Goal: Task Accomplishment & Management: Complete application form

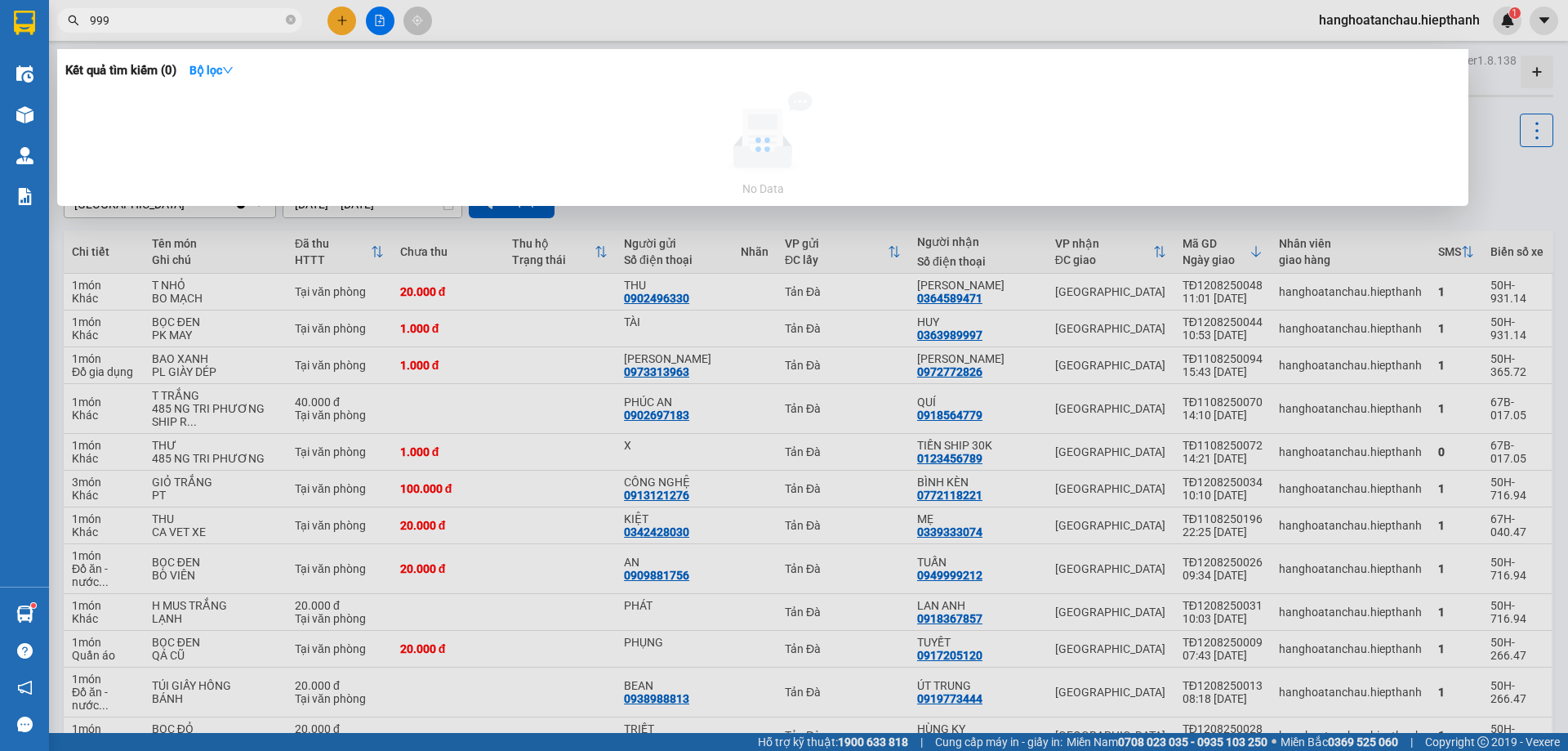
click at [226, 8] on span "999" at bounding box center [180, 20] width 245 height 25
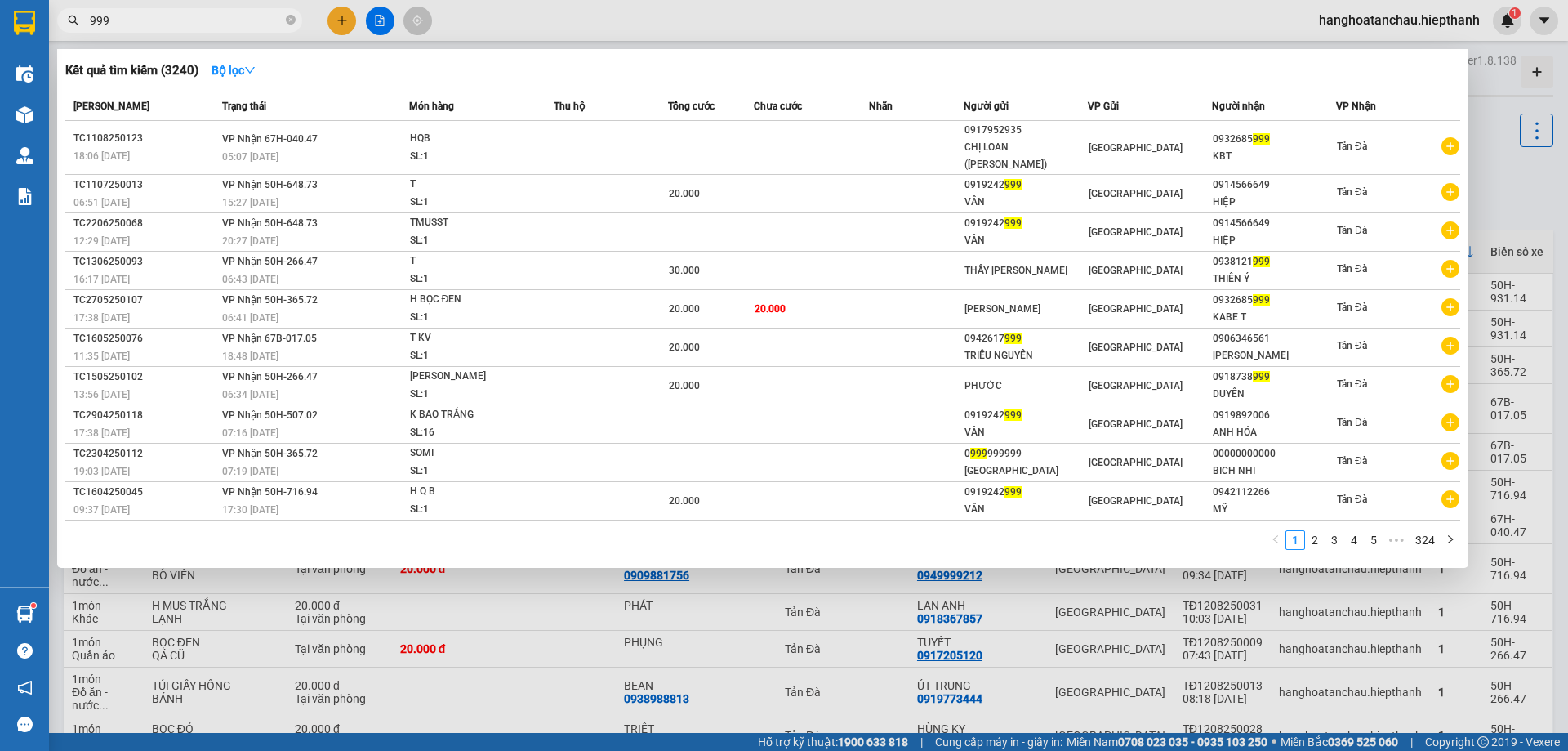
click at [219, 14] on input "999" at bounding box center [186, 21] width 193 height 18
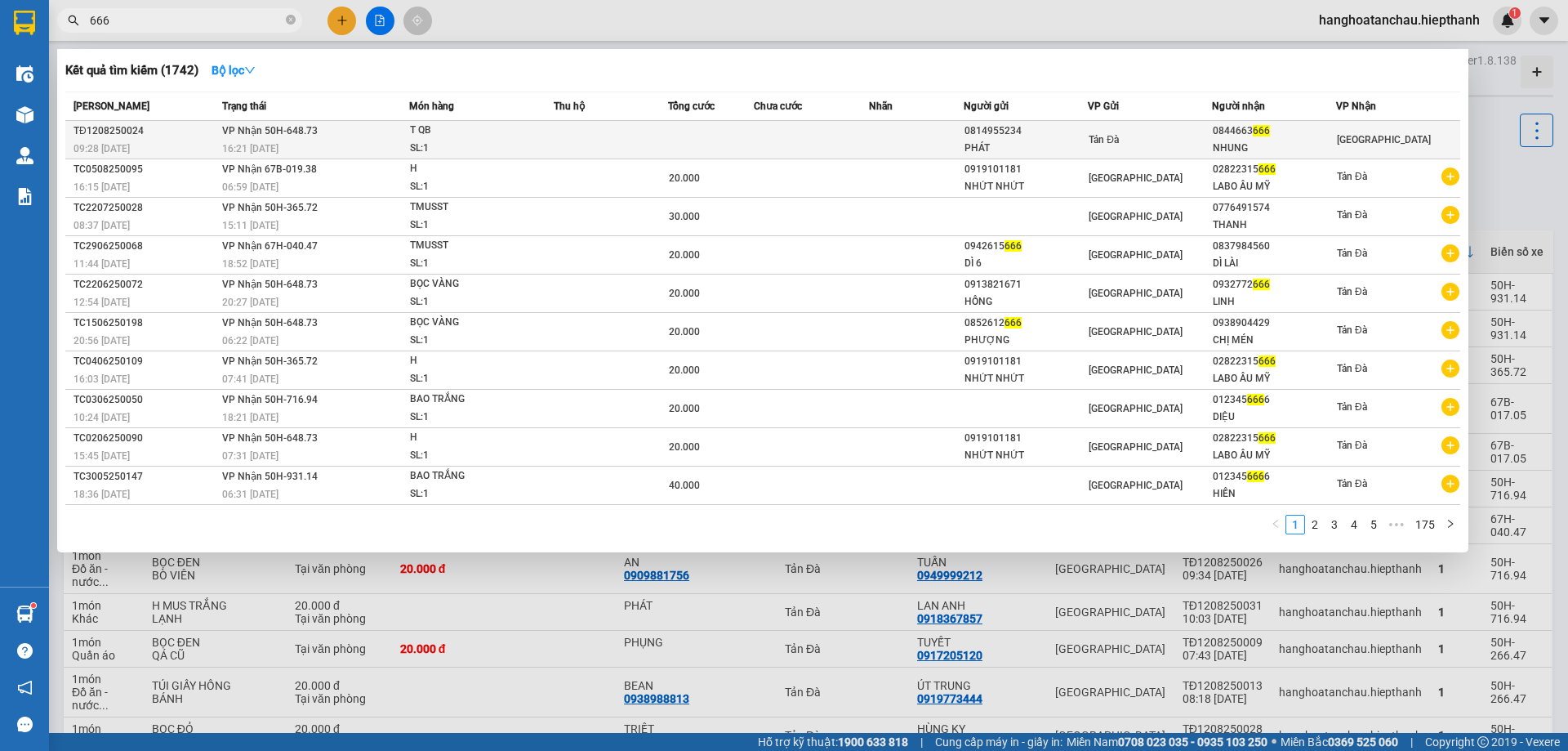
type input "666"
click at [923, 134] on td at bounding box center [916, 140] width 96 height 38
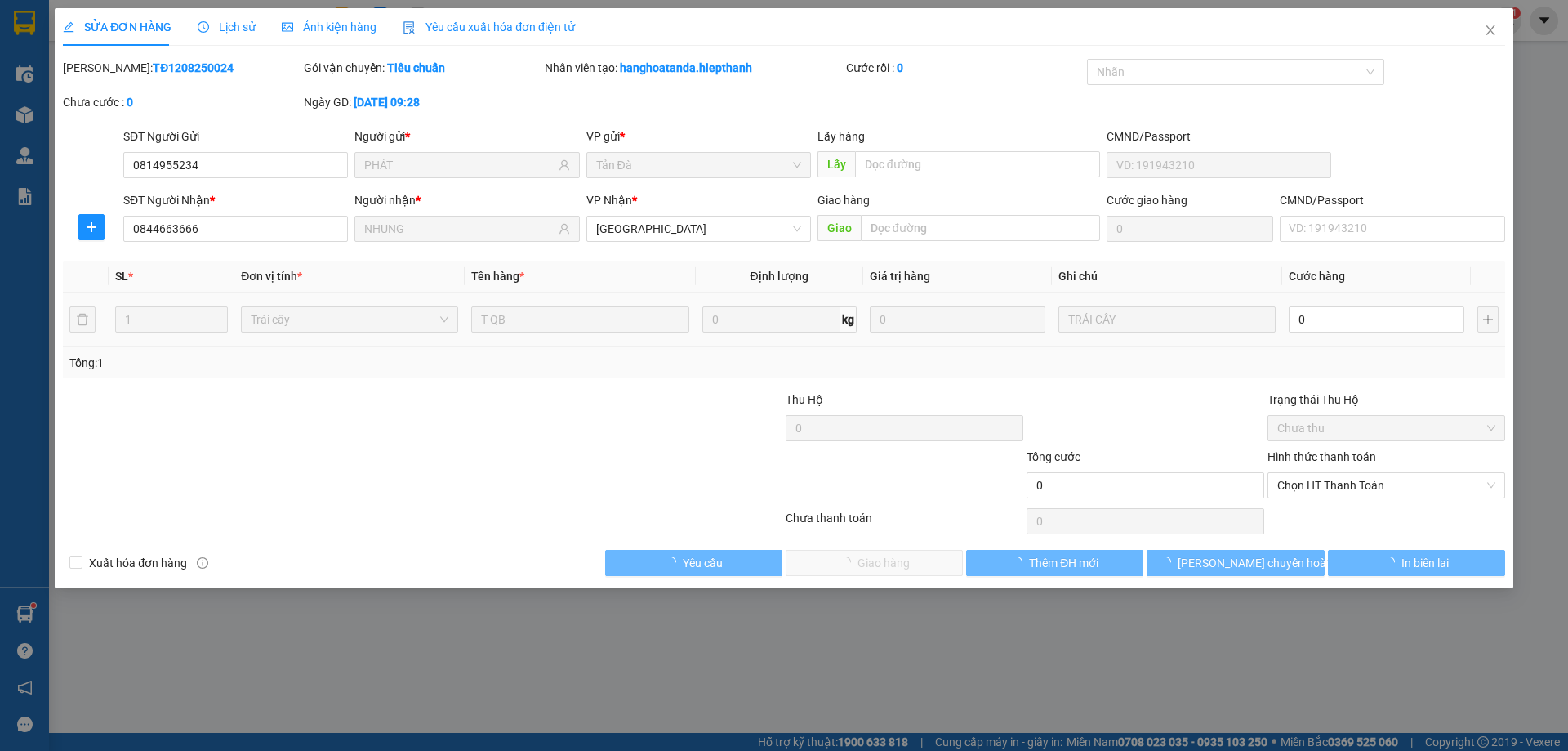
type input "0814955234"
type input "PHÁT"
type input "0844663666"
type input "NHUNG"
click at [1338, 326] on input "0" at bounding box center [1376, 319] width 176 height 27
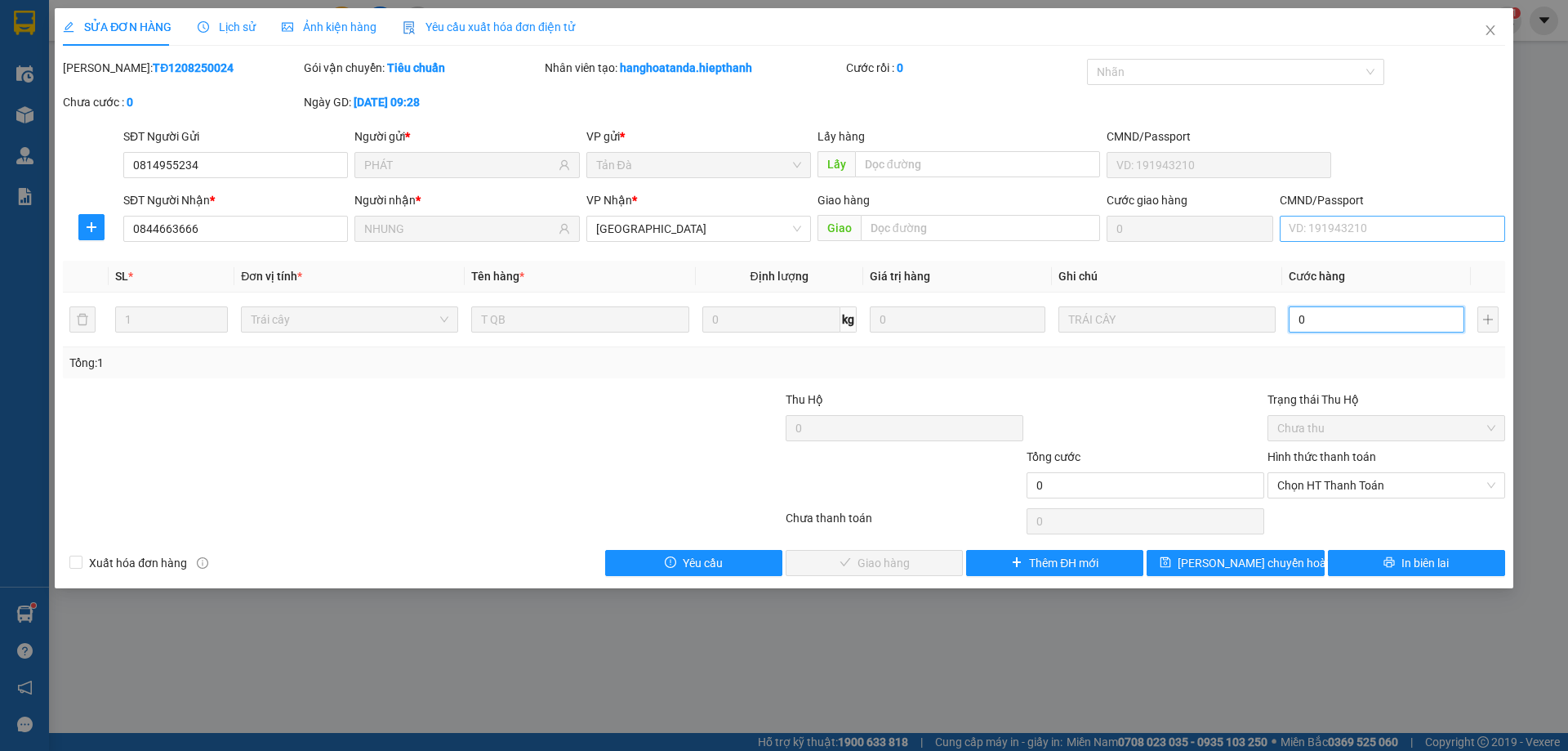
type input "2"
type input "20"
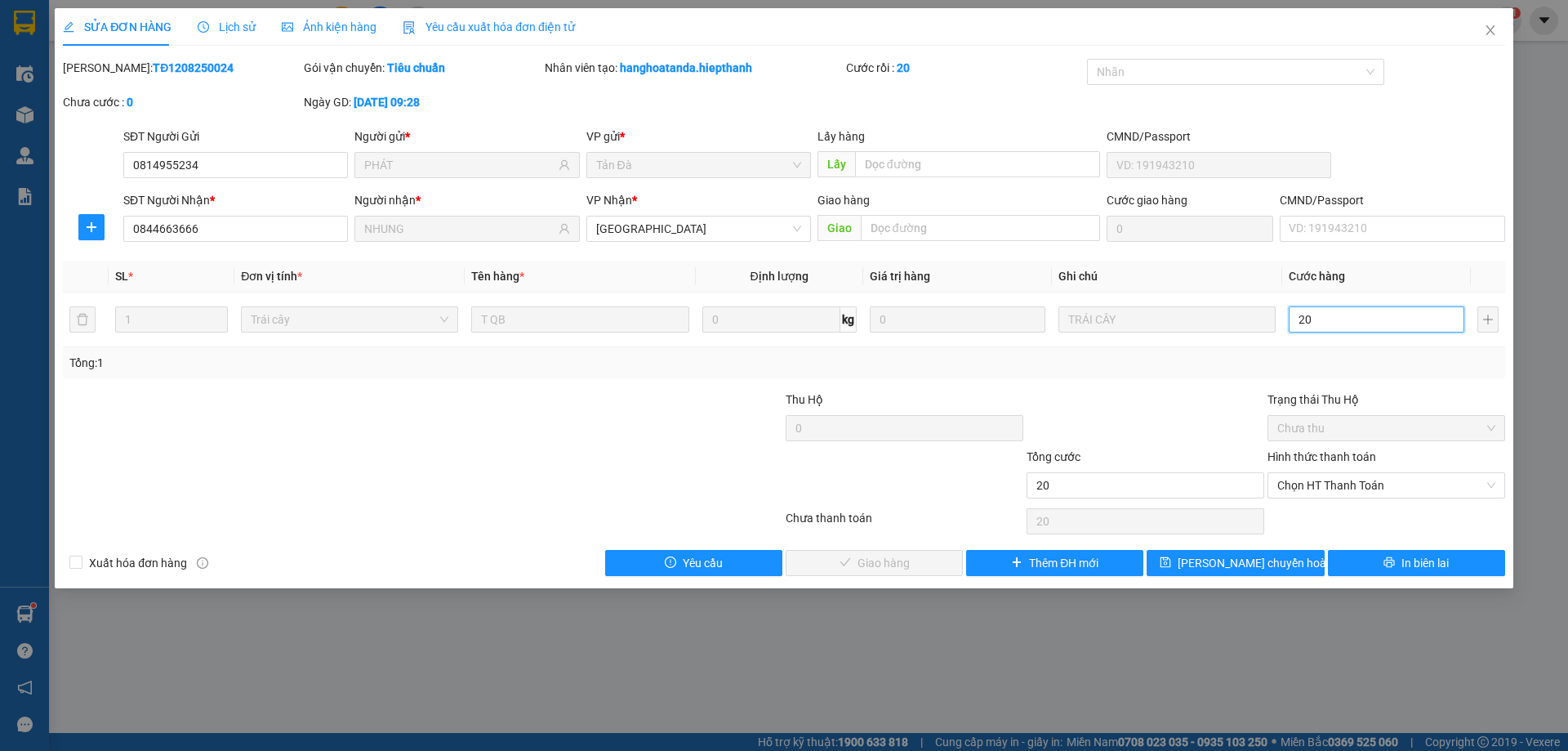
type input "20"
click at [1154, 407] on div at bounding box center [1145, 419] width 240 height 58
type input "20.000"
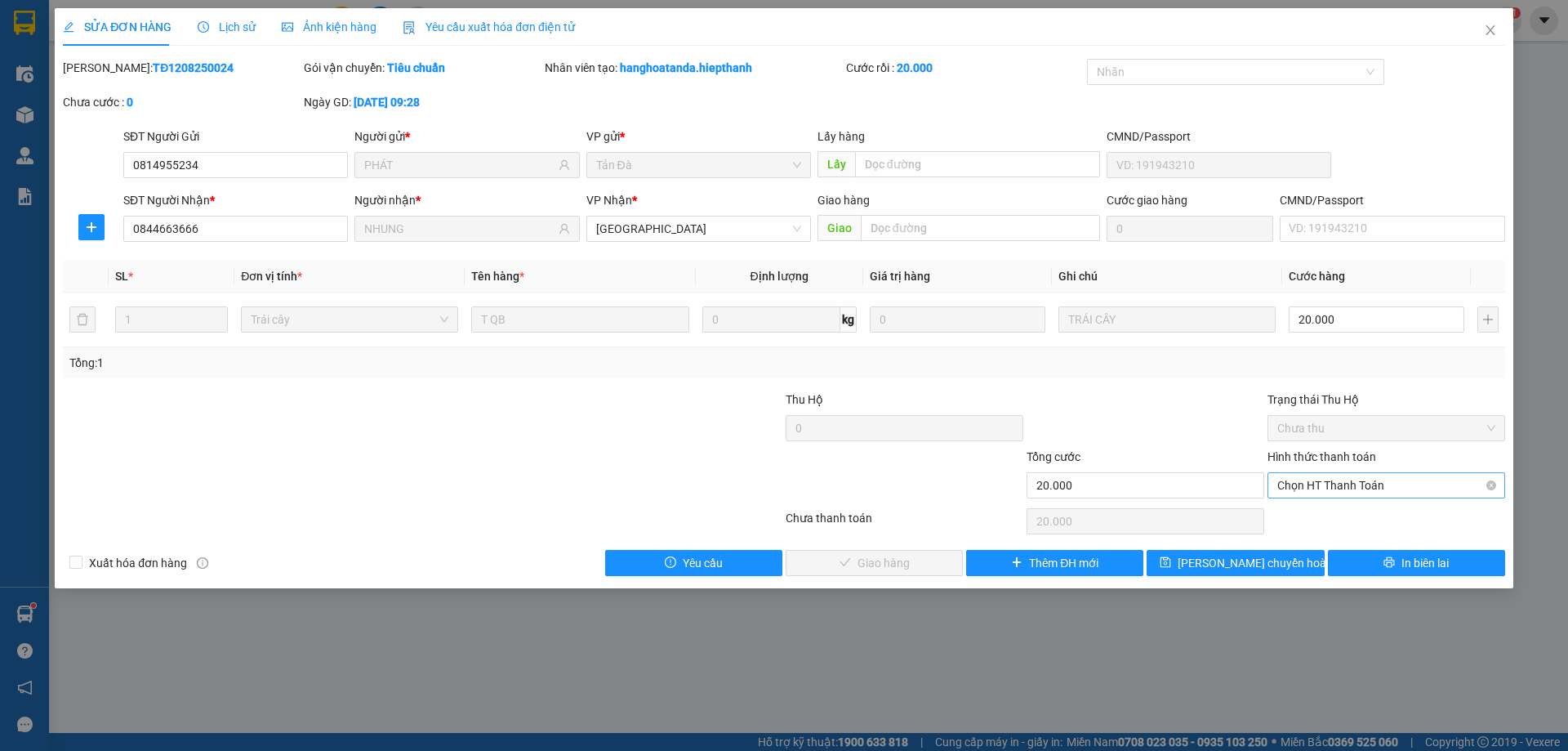
click at [1305, 494] on span "Chọn HT Thanh Toán" at bounding box center [1386, 485] width 218 height 25
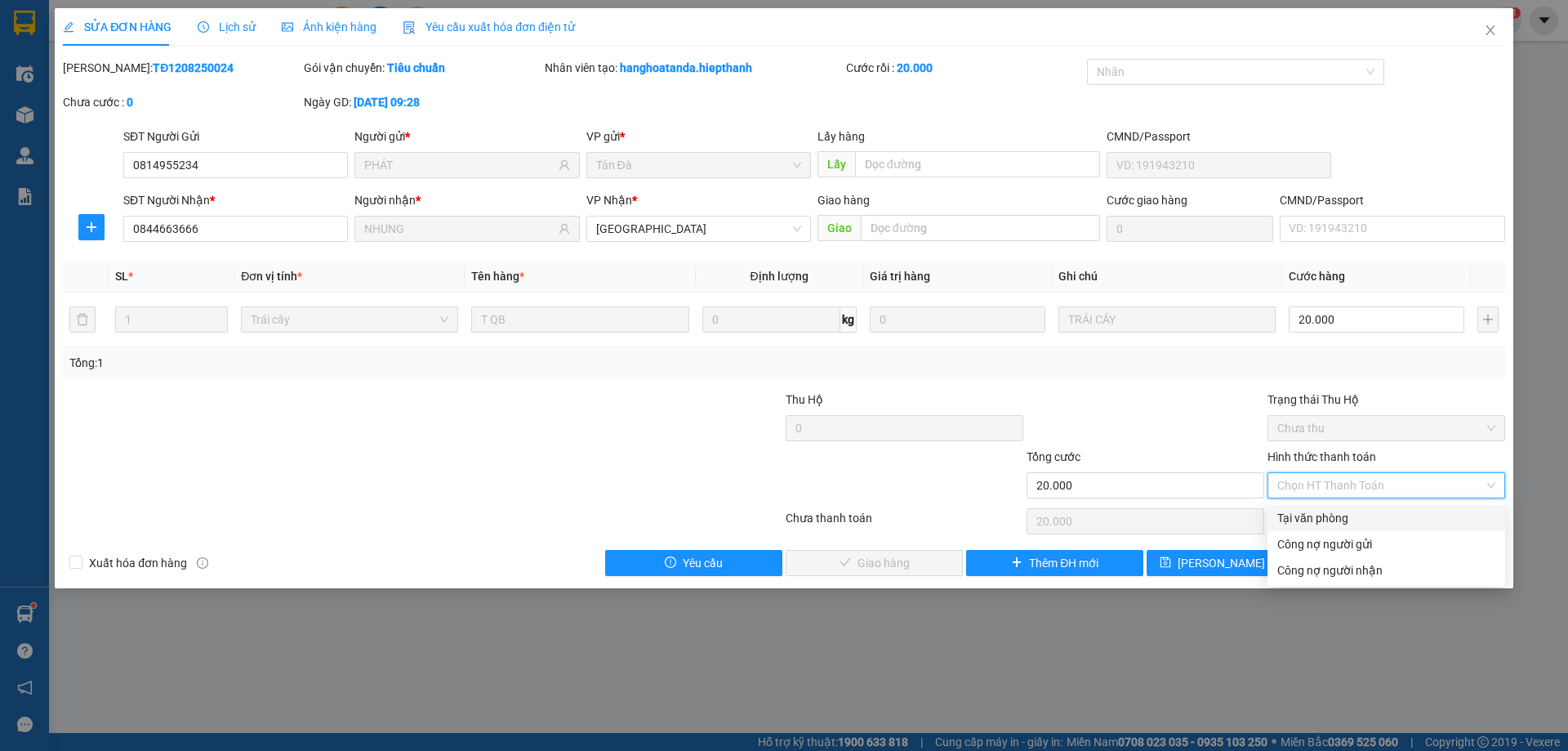
click at [1312, 520] on div "Tại văn phòng" at bounding box center [1386, 518] width 218 height 18
type input "0"
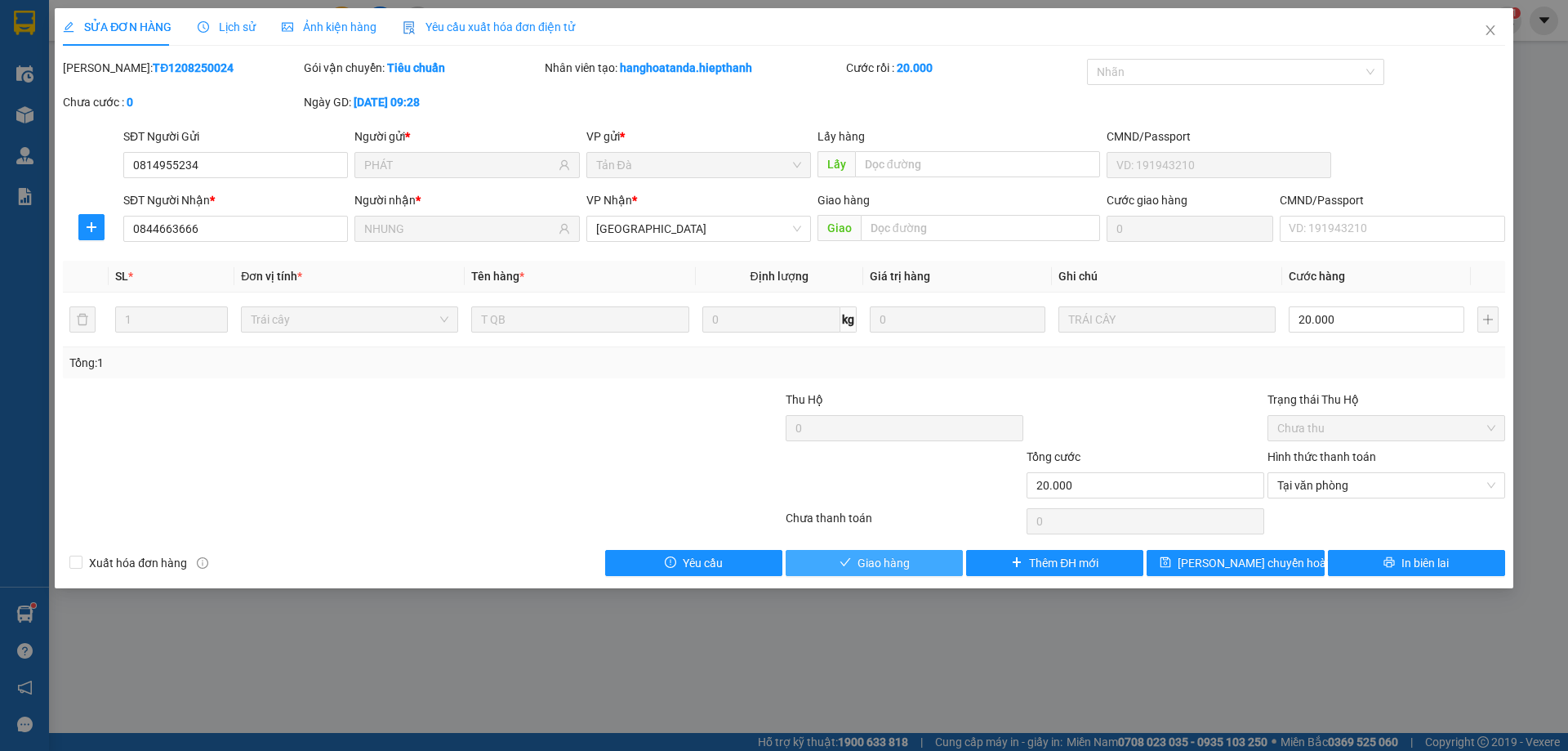
click at [911, 561] on button "Giao hàng" at bounding box center [874, 563] width 177 height 27
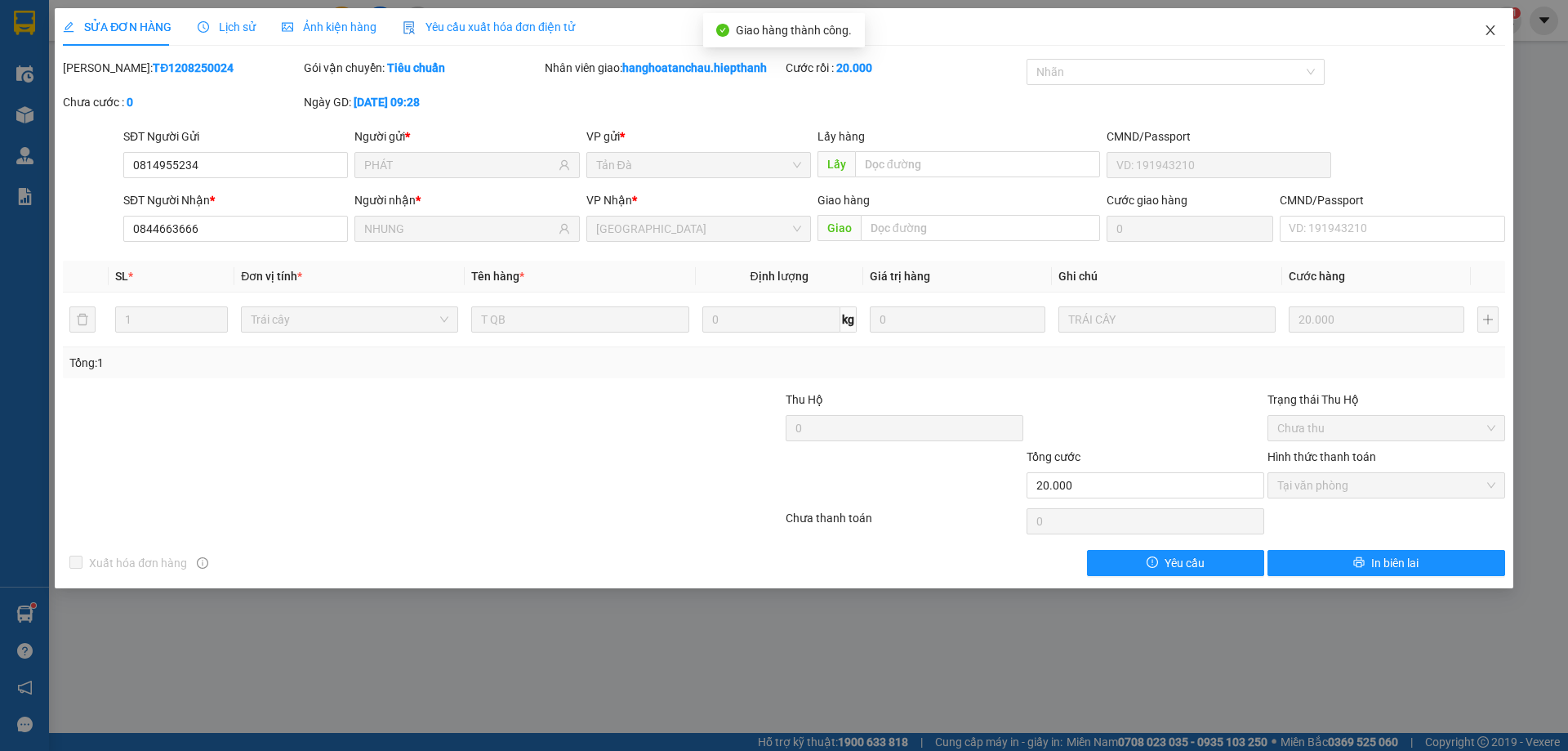
click at [1490, 38] on span "Close" at bounding box center [1490, 31] width 46 height 46
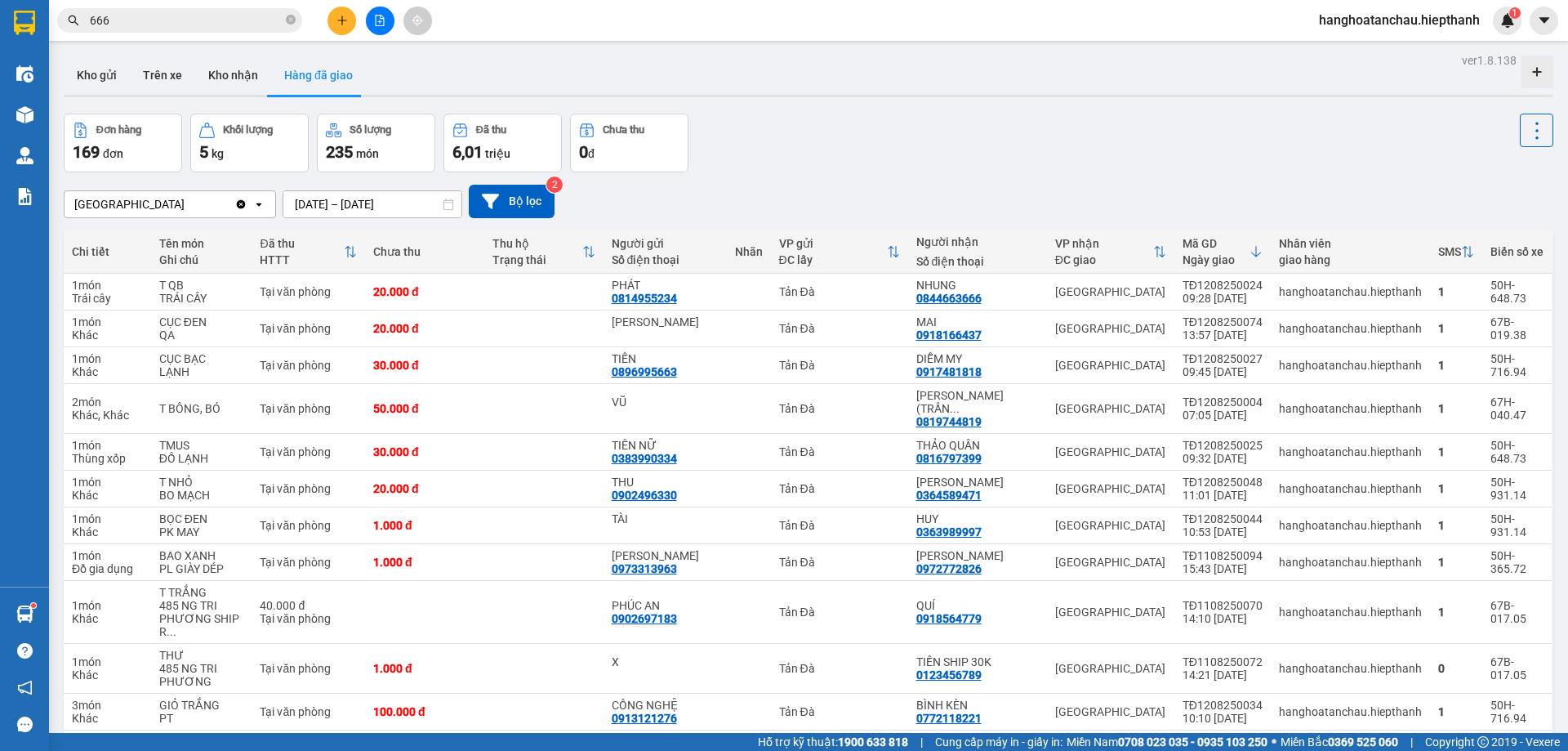
click at [194, 22] on input "666" at bounding box center [186, 21] width 193 height 18
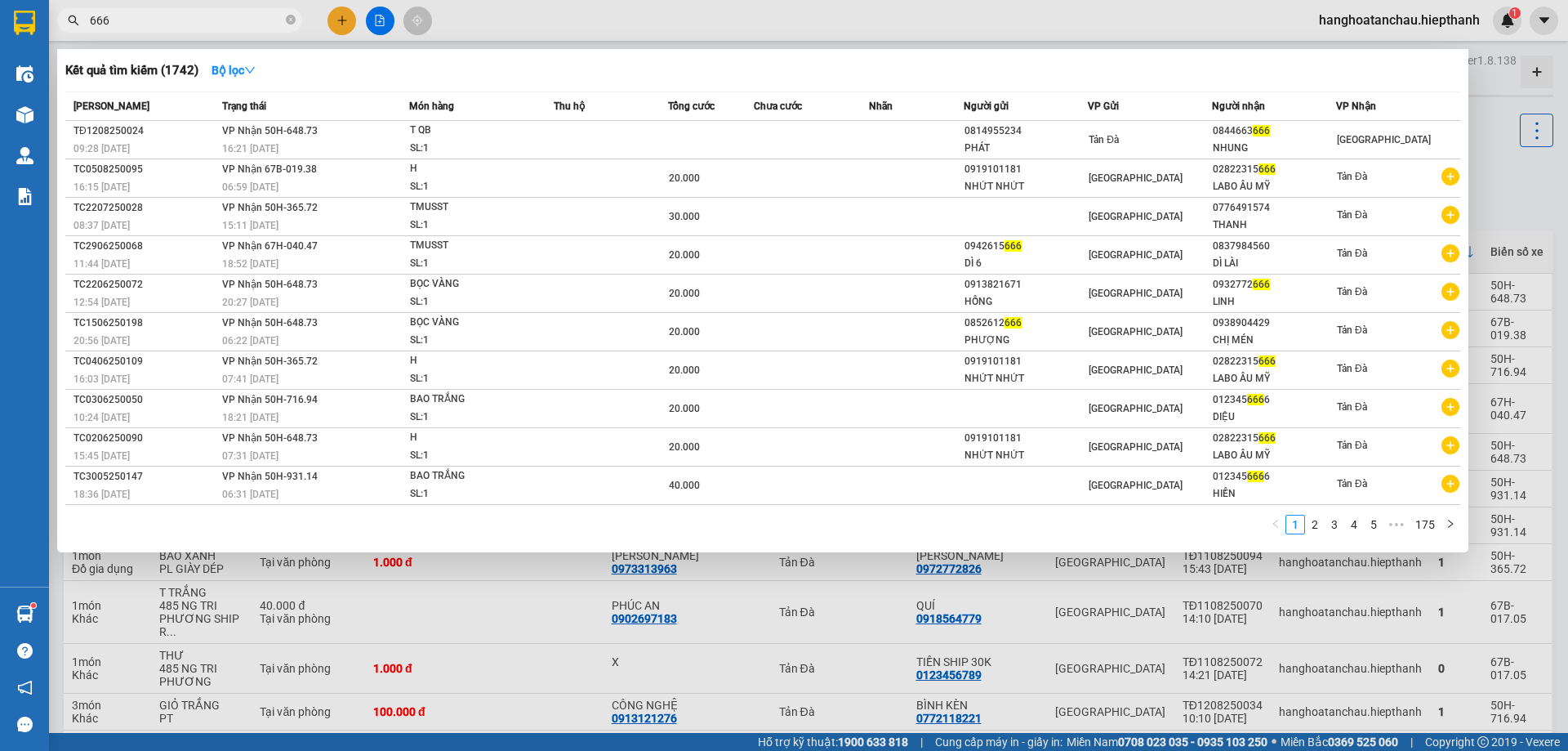
click at [194, 22] on input "666" at bounding box center [186, 21] width 193 height 18
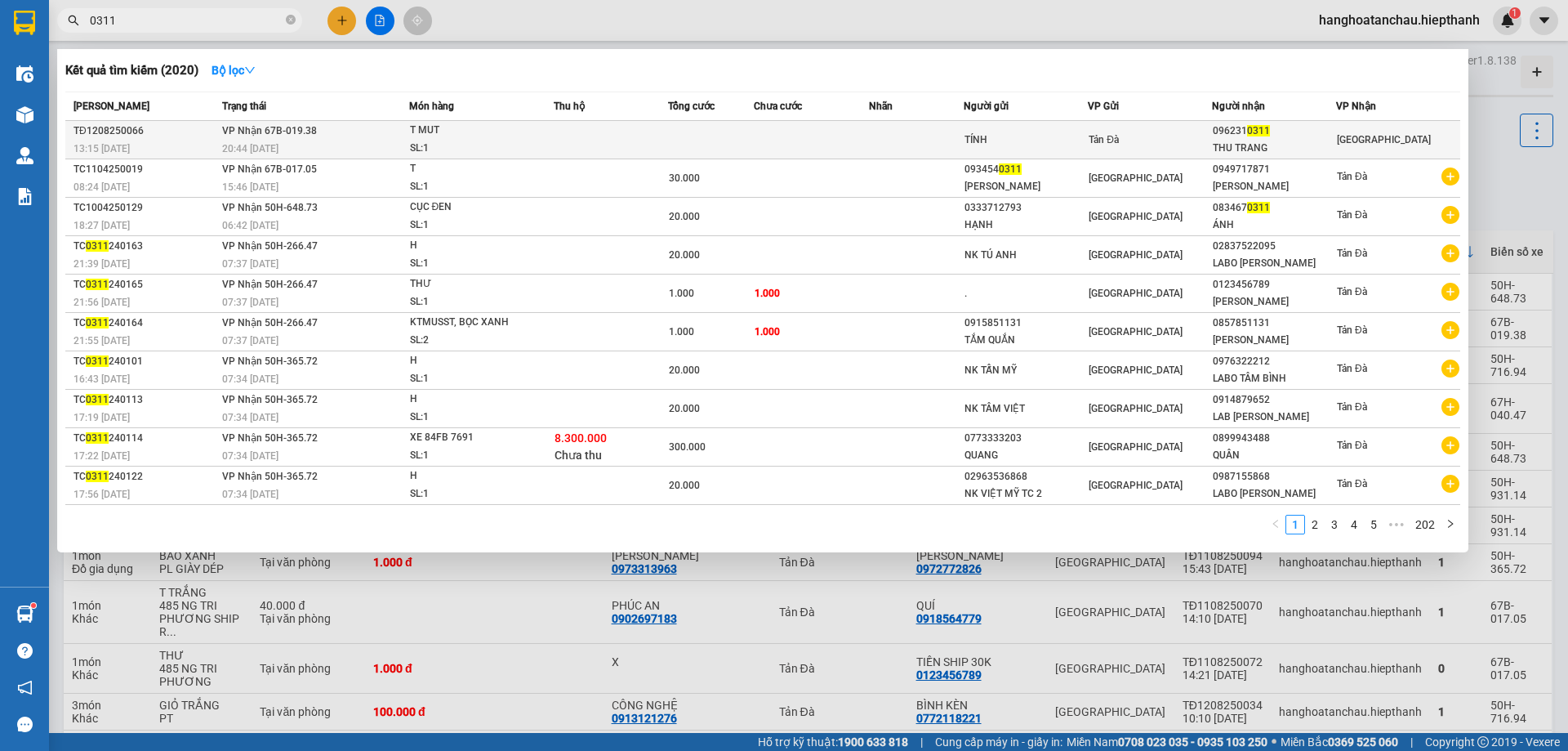
type input "0311"
click at [575, 133] on td at bounding box center [611, 140] width 114 height 38
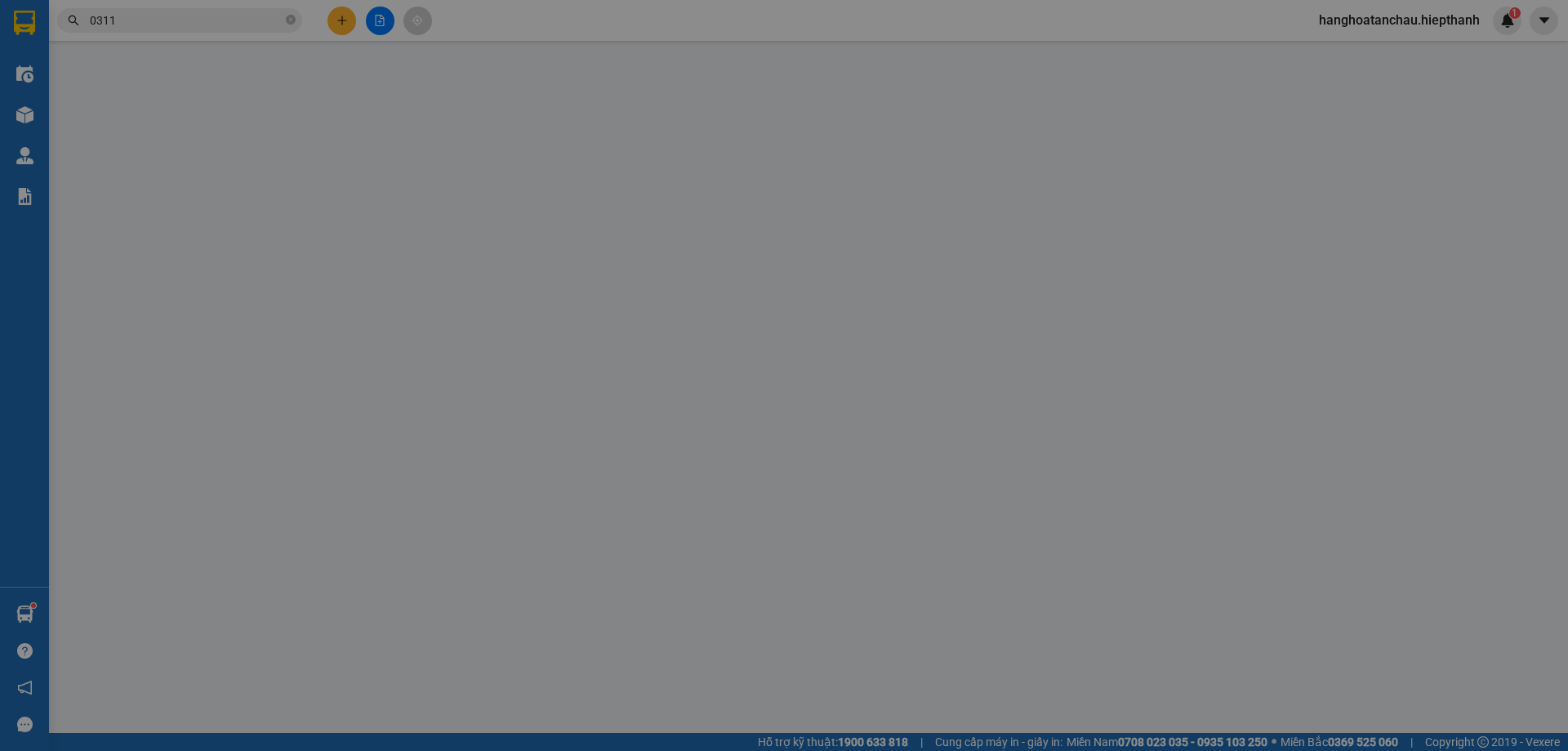
type input "TÍNH"
type input "0962310311"
type input "THU TRANG"
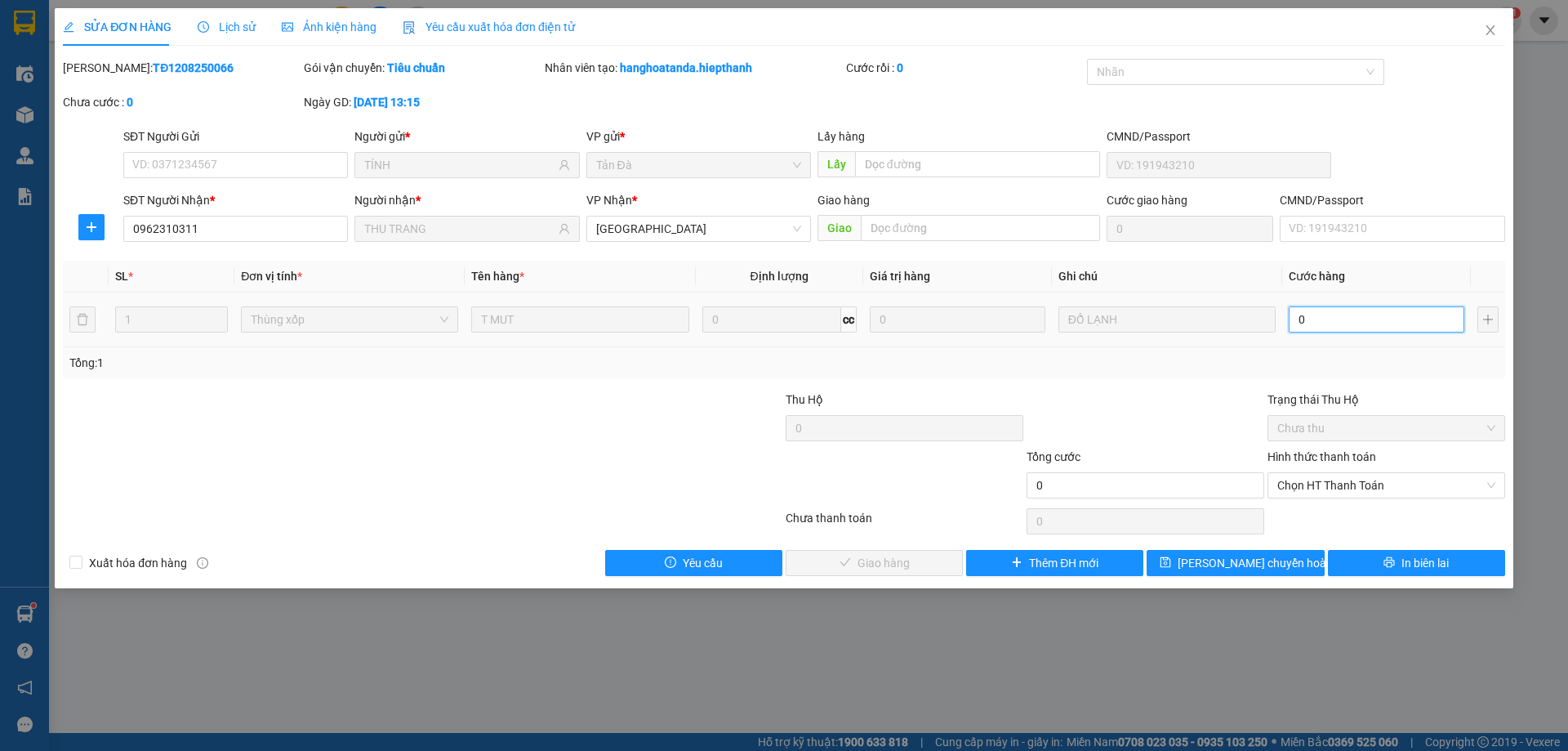
click at [1385, 310] on input "0" at bounding box center [1376, 319] width 176 height 27
type input "2"
type input "20"
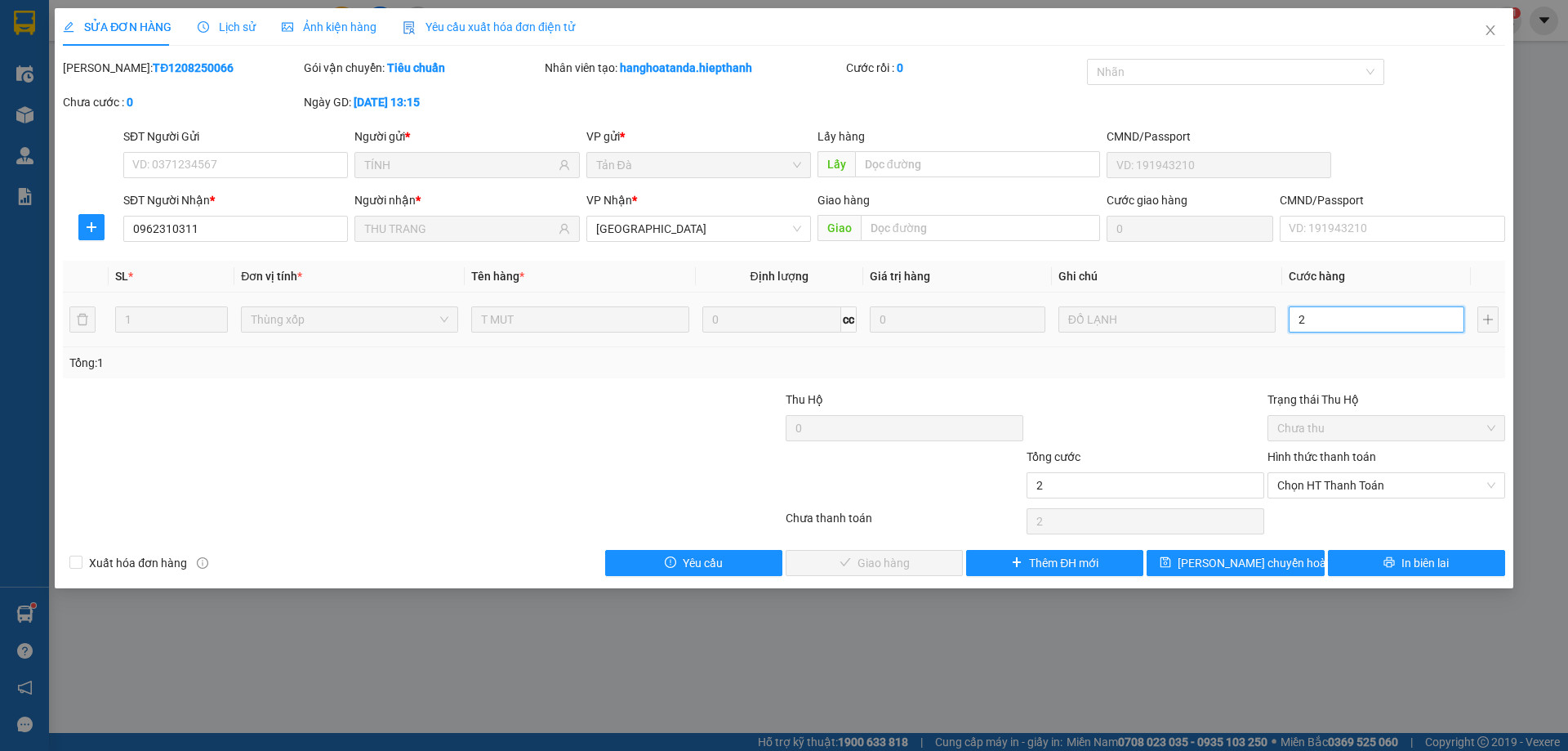
type input "20"
click at [1159, 418] on div at bounding box center [1145, 419] width 240 height 58
type input "20.000"
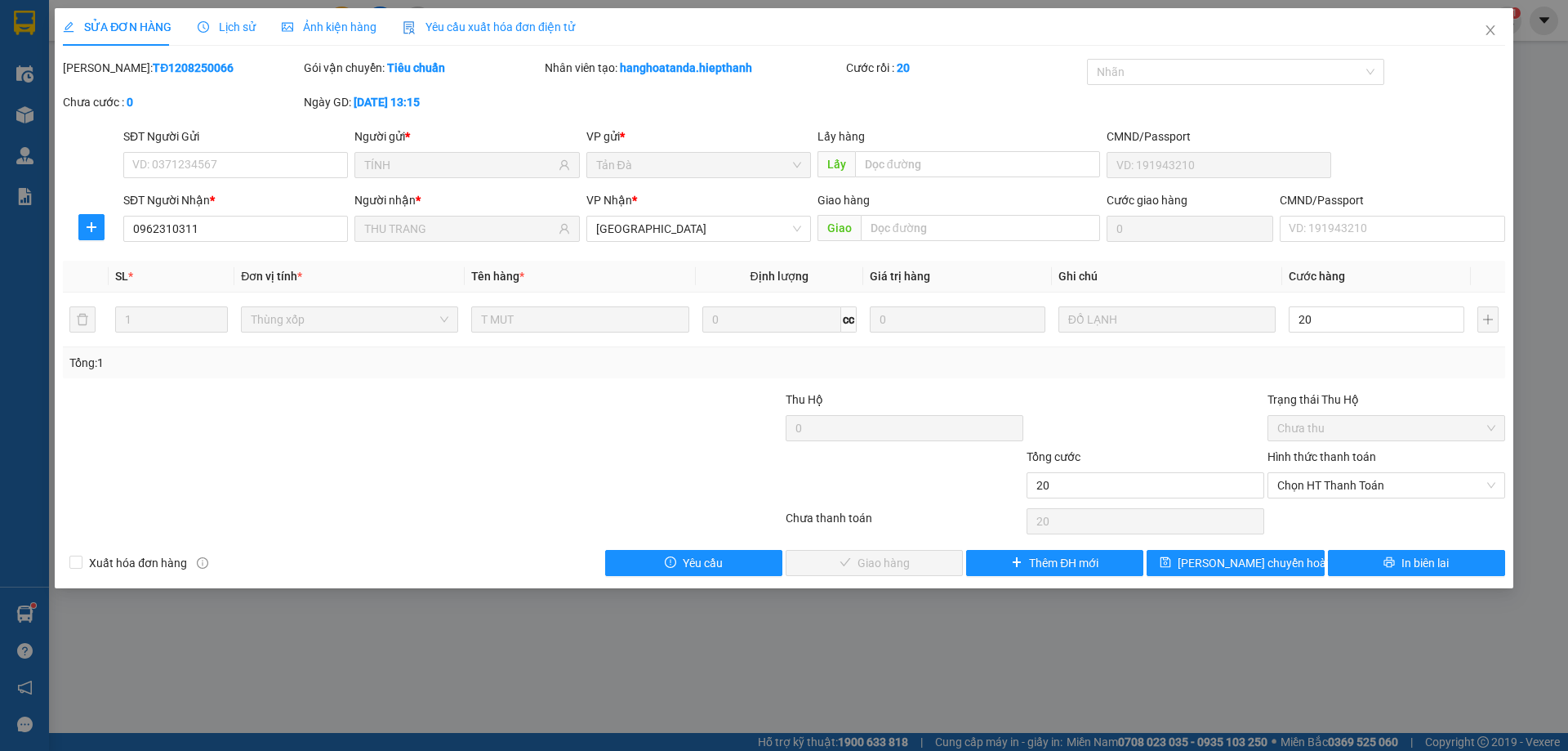
type input "20.000"
click at [1311, 489] on span "Chọn HT Thanh Toán" at bounding box center [1386, 485] width 218 height 25
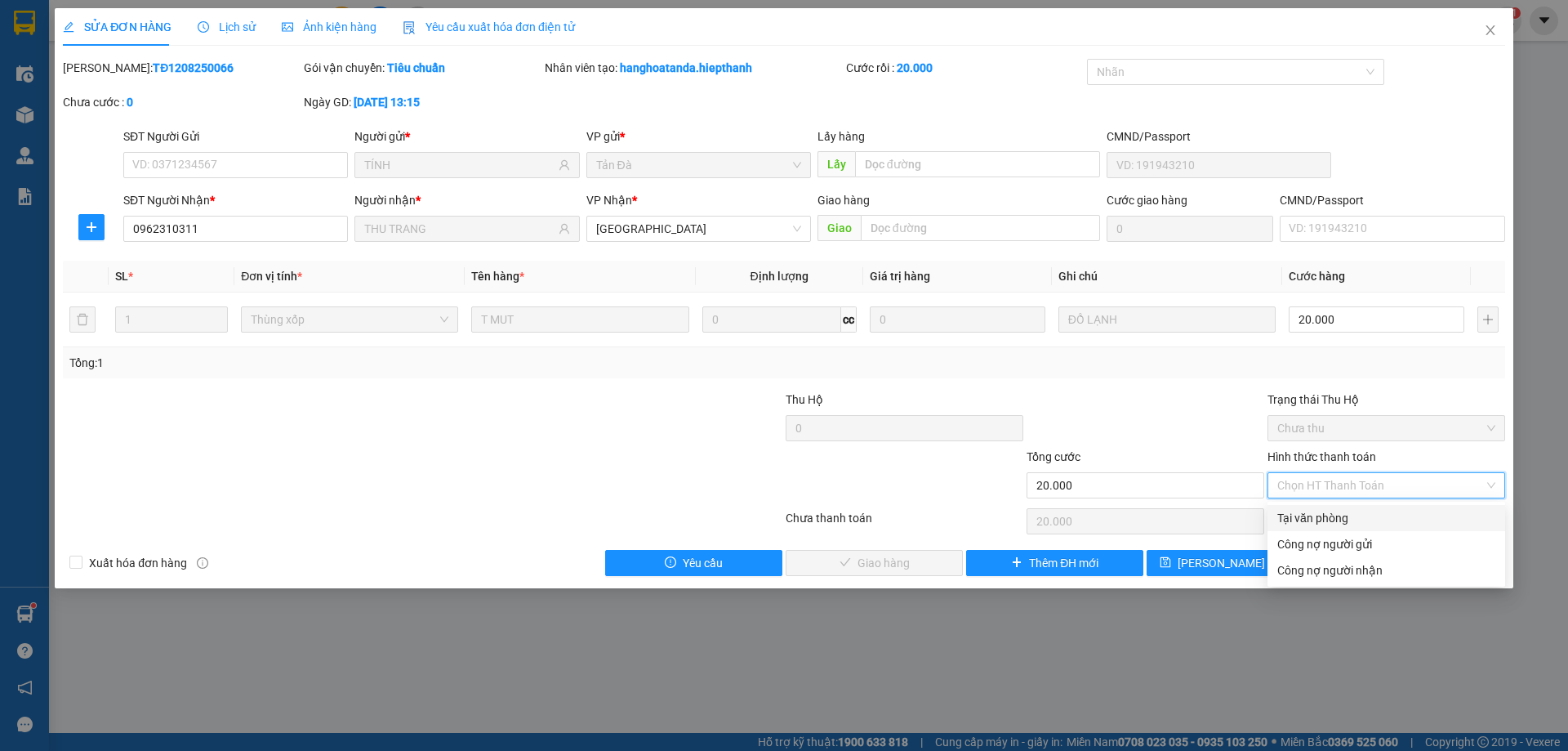
click at [1330, 520] on div "Tại văn phòng" at bounding box center [1386, 518] width 218 height 18
type input "0"
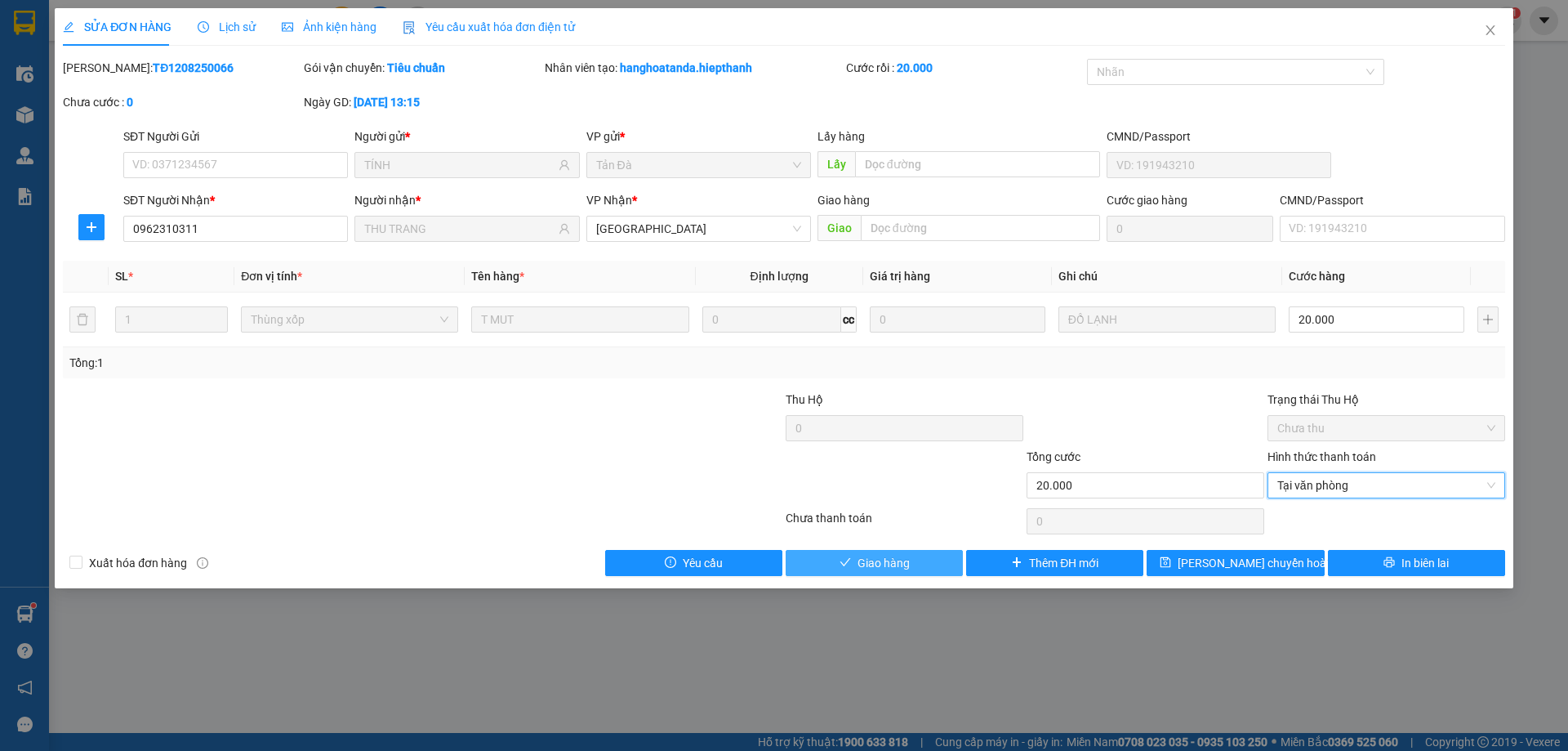
click at [929, 558] on button "Giao hàng" at bounding box center [874, 563] width 177 height 27
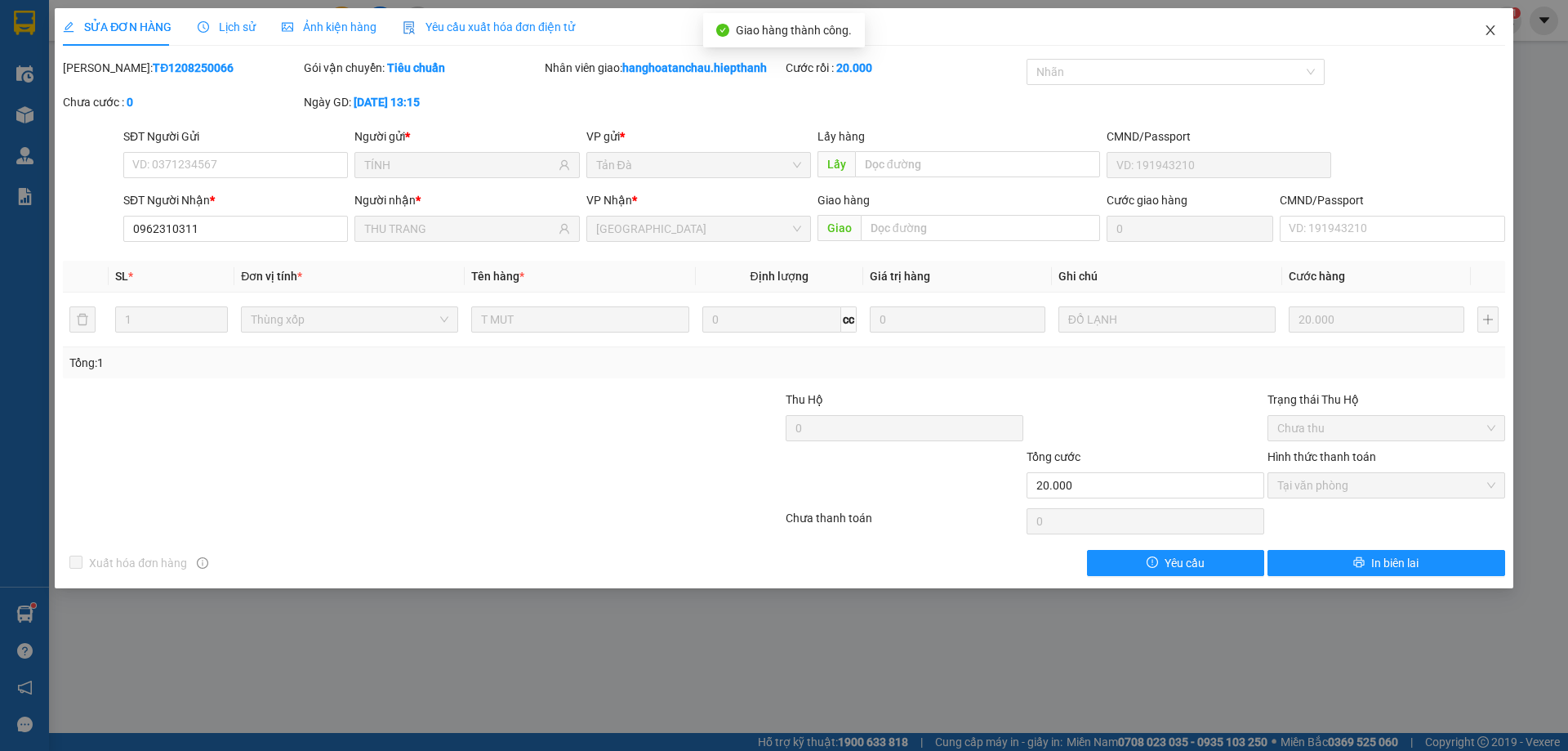
click at [1480, 24] on span "Close" at bounding box center [1490, 31] width 46 height 46
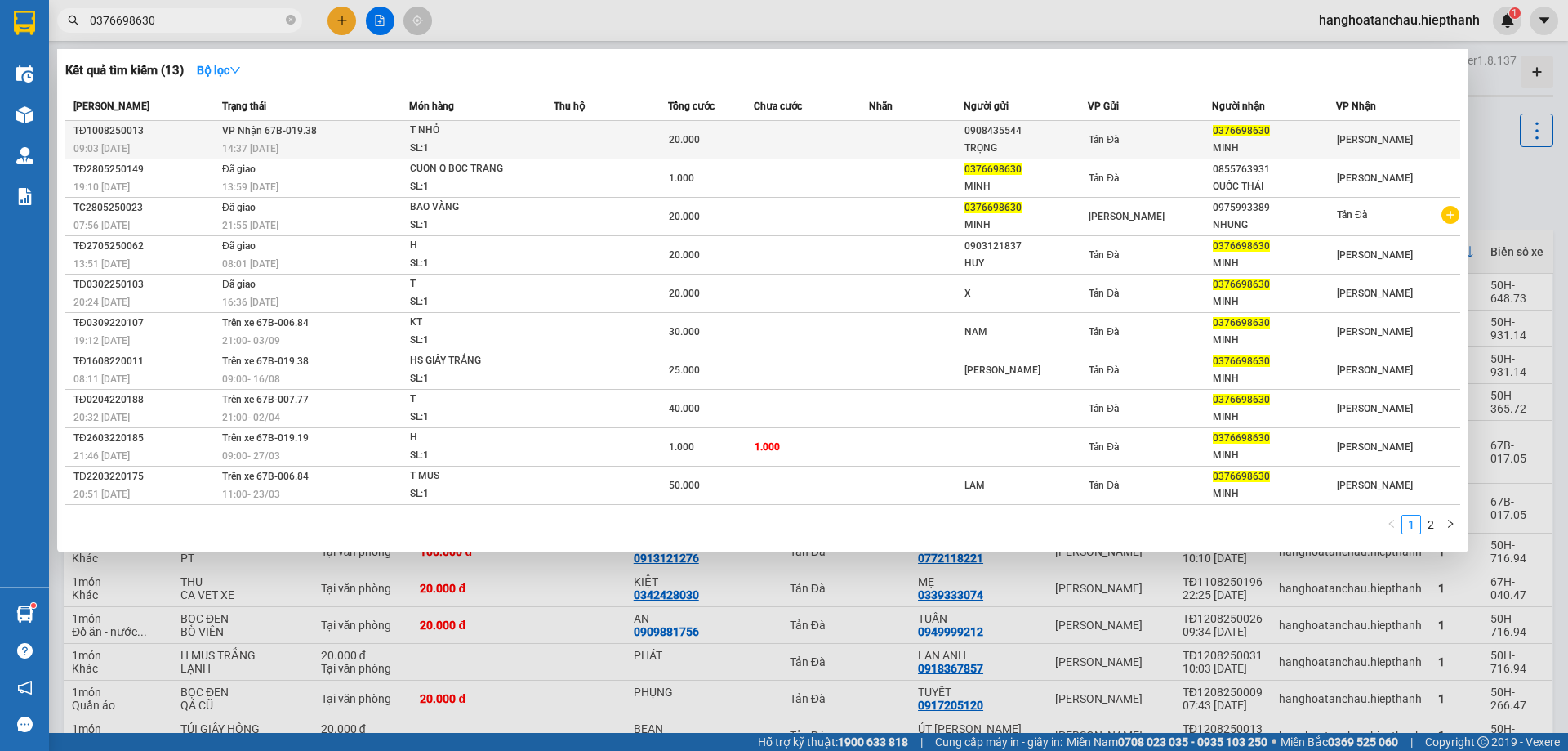
type input "0376698630"
click at [479, 144] on div "SL: 1" at bounding box center [471, 149] width 123 height 18
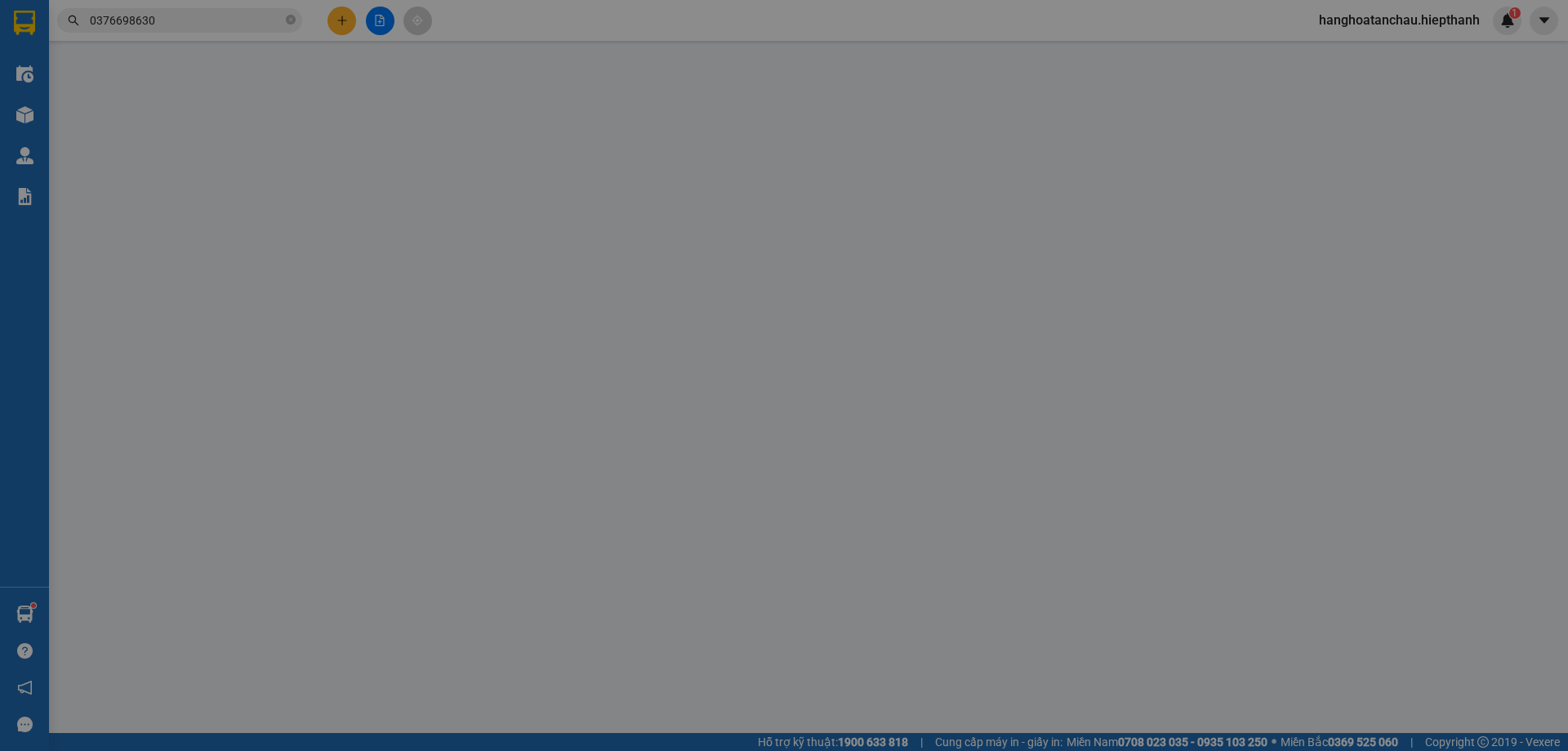
type input "0908435544"
type input "TRỌNG"
type input "0376698630"
type input "MINH"
type input "20.000"
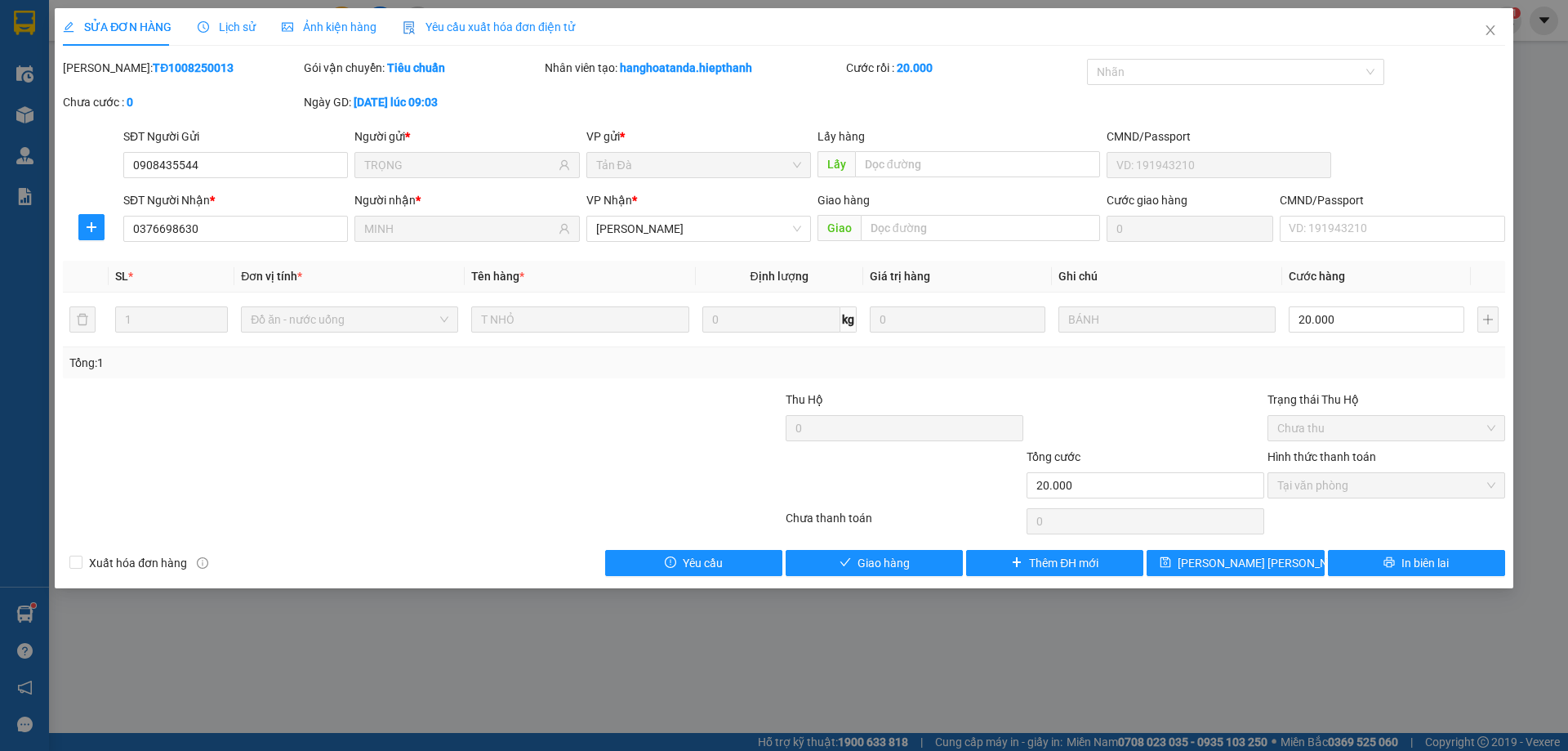
click at [239, 20] on span "Lịch sử" at bounding box center [226, 27] width 58 height 13
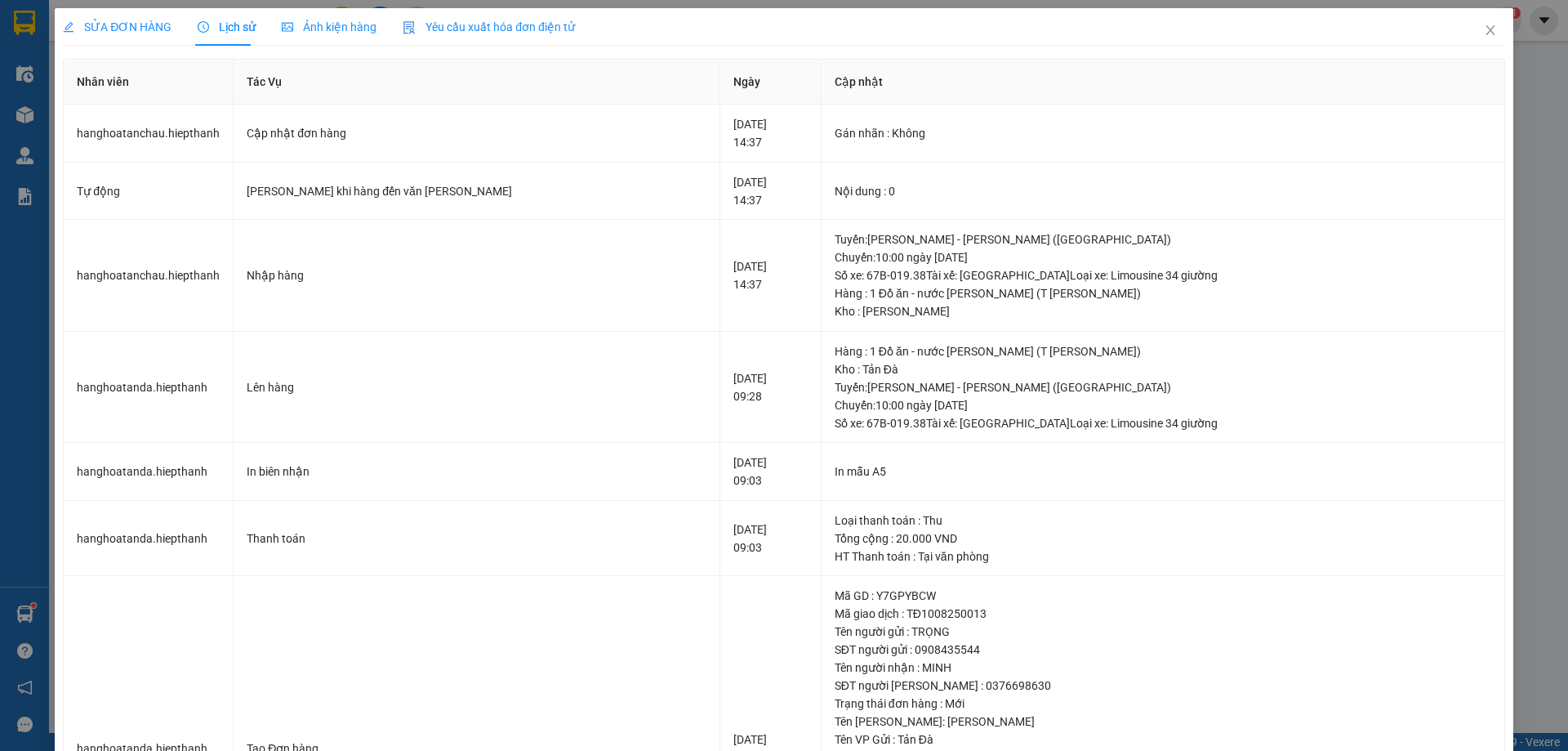
click at [111, 18] on div "SỬA ĐƠN HÀNG" at bounding box center [117, 27] width 109 height 18
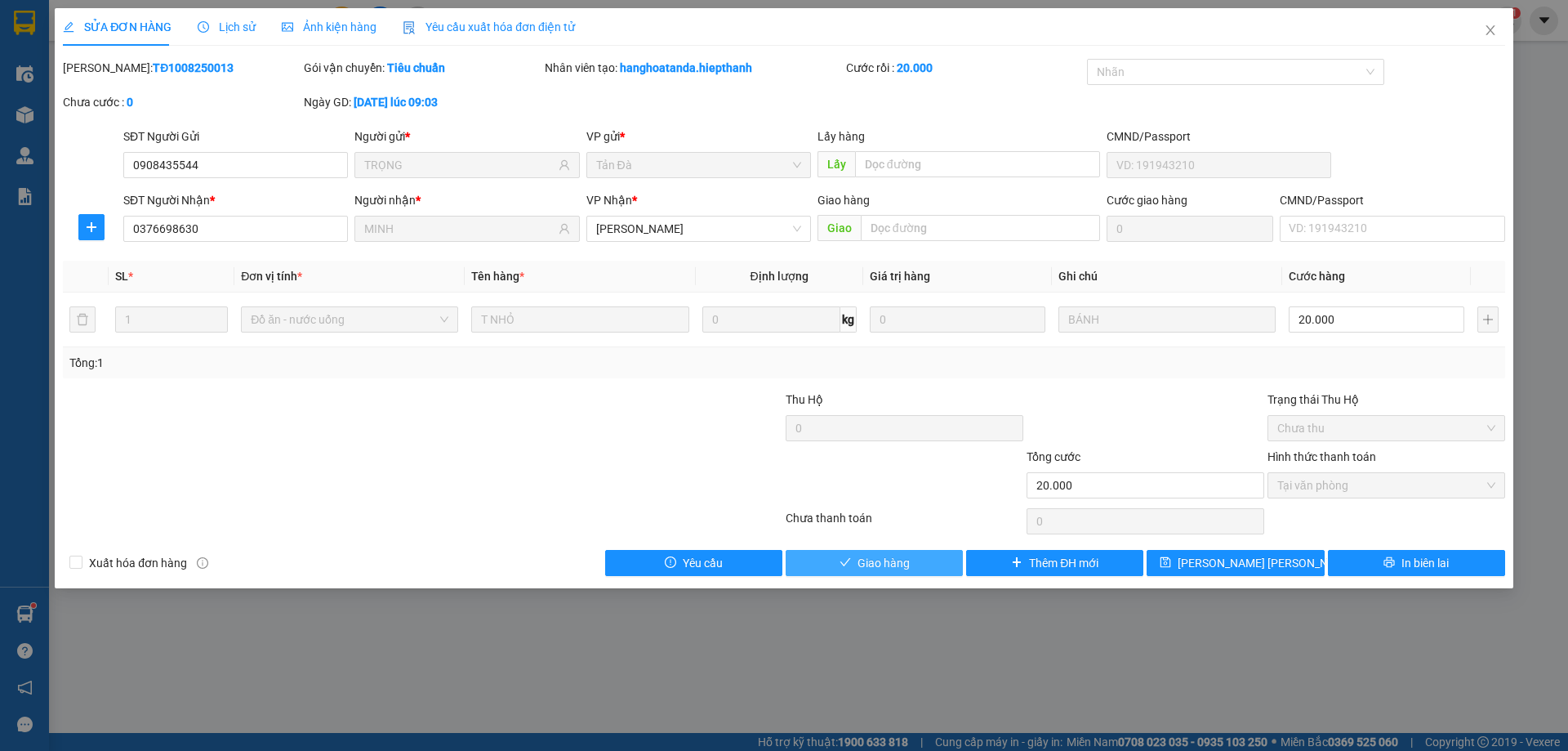
click at [917, 565] on button "Giao hàng" at bounding box center [874, 563] width 177 height 27
